Goal: Book appointment/travel/reservation

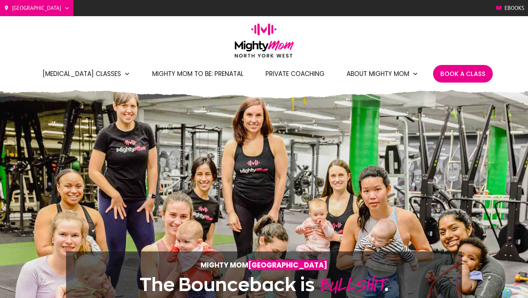
click at [460, 76] on span "Book A Class" at bounding box center [462, 73] width 45 height 12
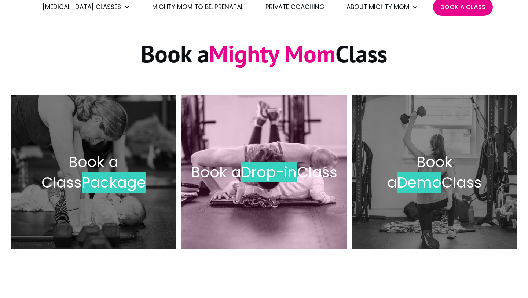
scroll to position [91, 0]
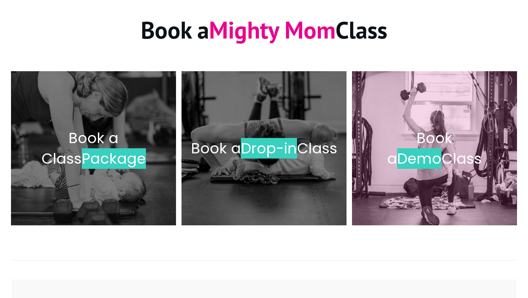
click at [429, 137] on span "Book a" at bounding box center [419, 148] width 65 height 41
